Goal: Information Seeking & Learning: Understand process/instructions

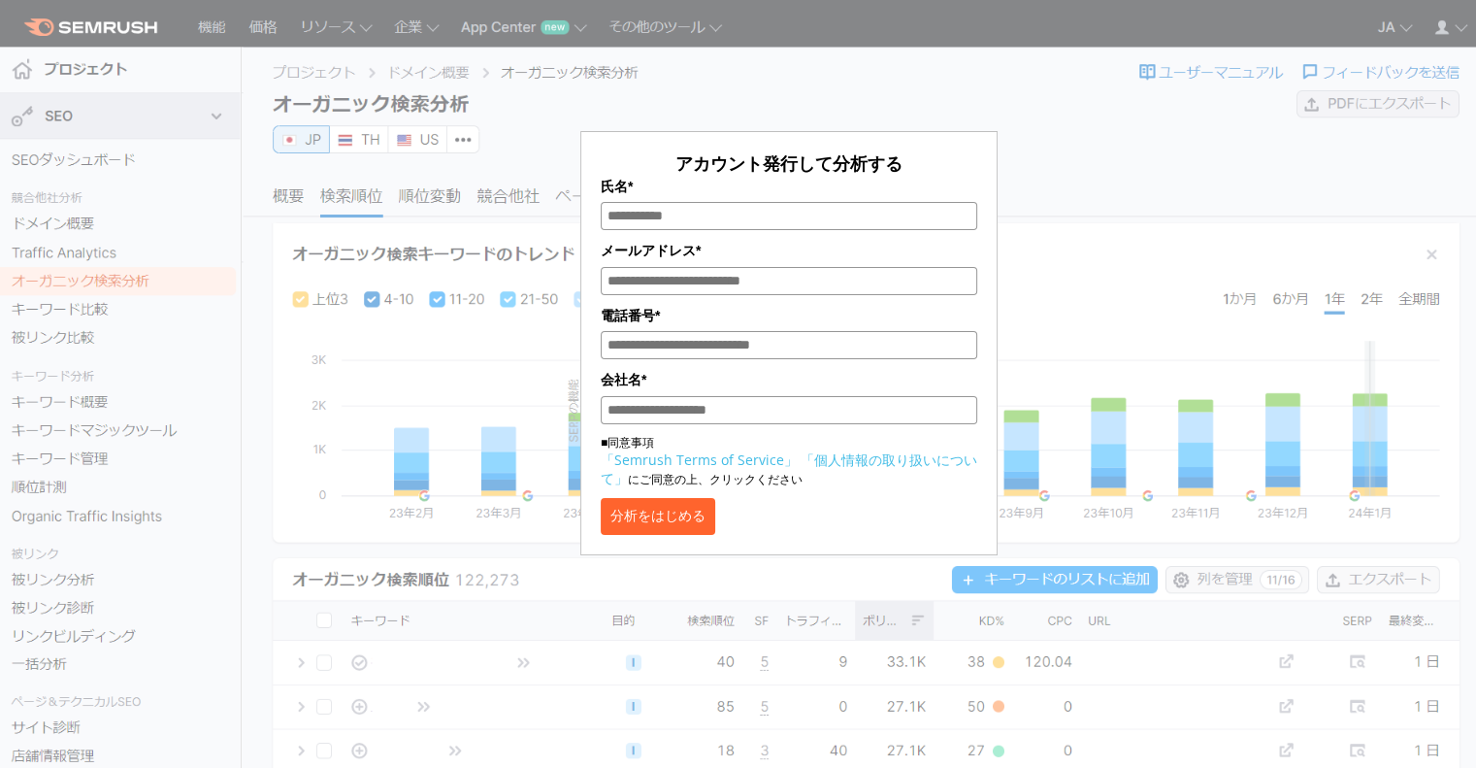
click at [699, 458] on link "「Semrush Terms of Service」" at bounding box center [699, 459] width 197 height 18
click at [807, 457] on link "「個人情報の取り扱いについて」" at bounding box center [789, 468] width 377 height 37
click at [848, 458] on link "「個人情報の取り扱いについて」" at bounding box center [789, 468] width 377 height 37
click at [755, 458] on link "「Semrush Terms of Service」" at bounding box center [699, 459] width 197 height 18
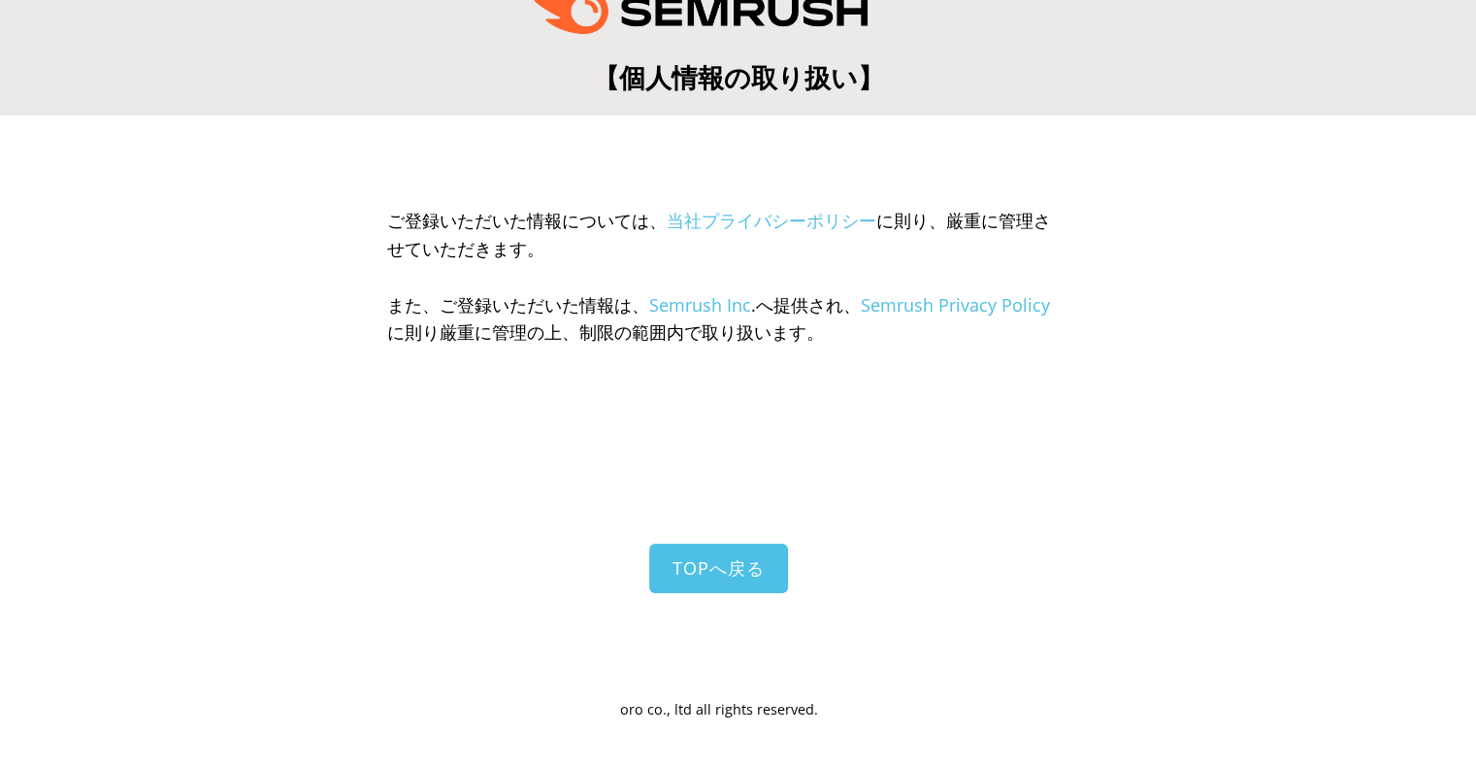
scroll to position [129, 0]
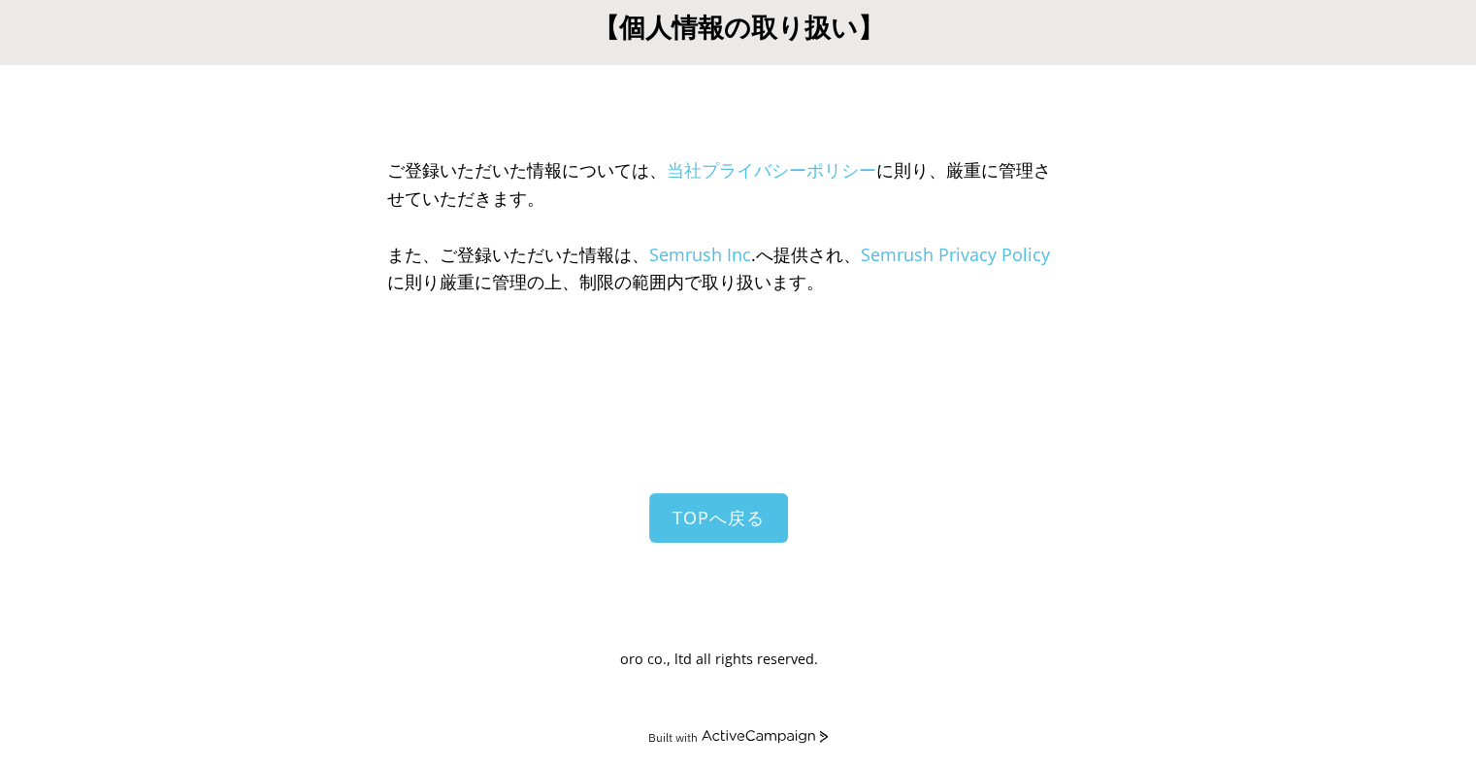
click at [792, 500] on div "TOPへ戻る" at bounding box center [719, 568] width 738 height 151
click at [776, 502] on link "TOPへ戻る" at bounding box center [718, 517] width 139 height 49
